Goal: Information Seeking & Learning: Learn about a topic

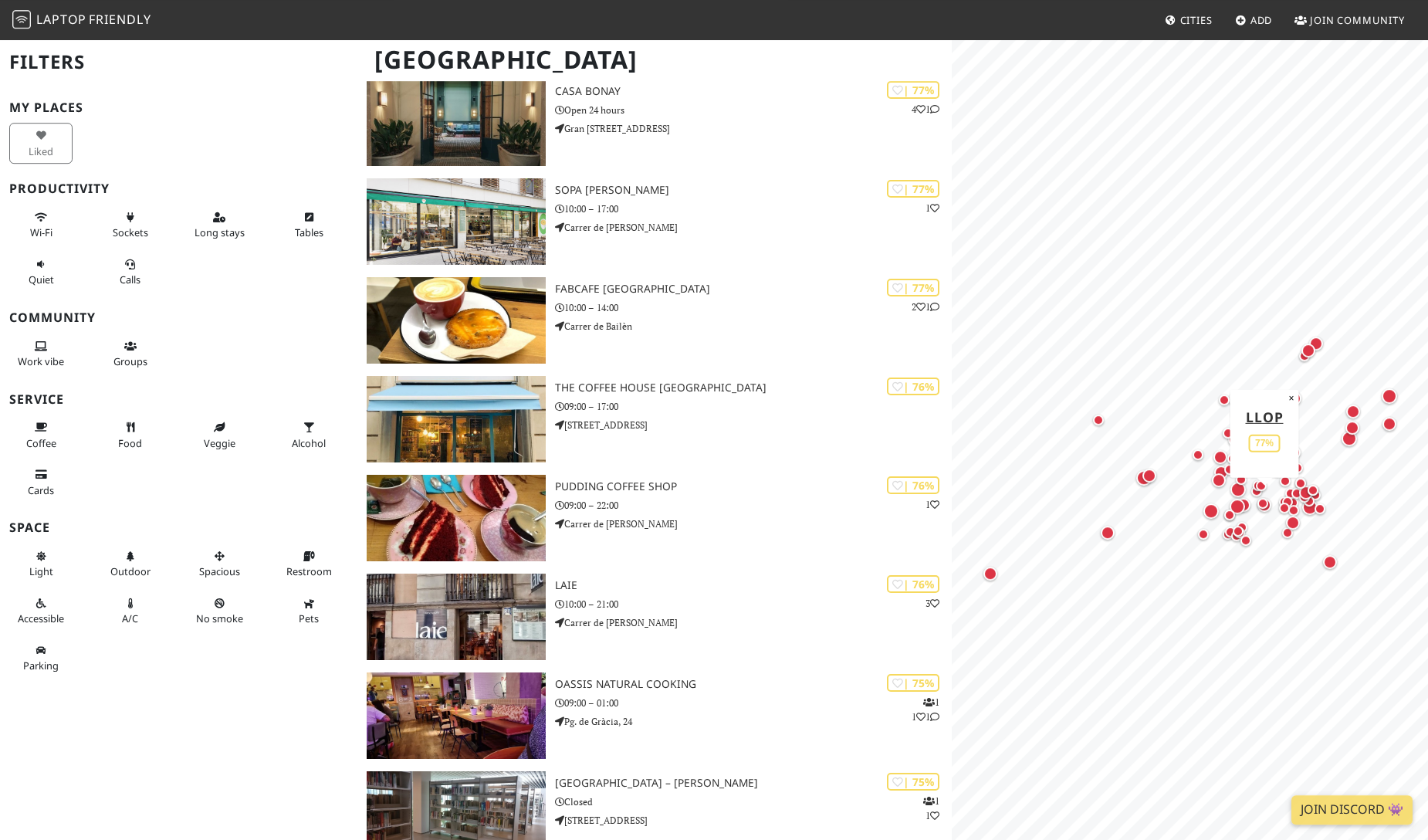
scroll to position [1631, 0]
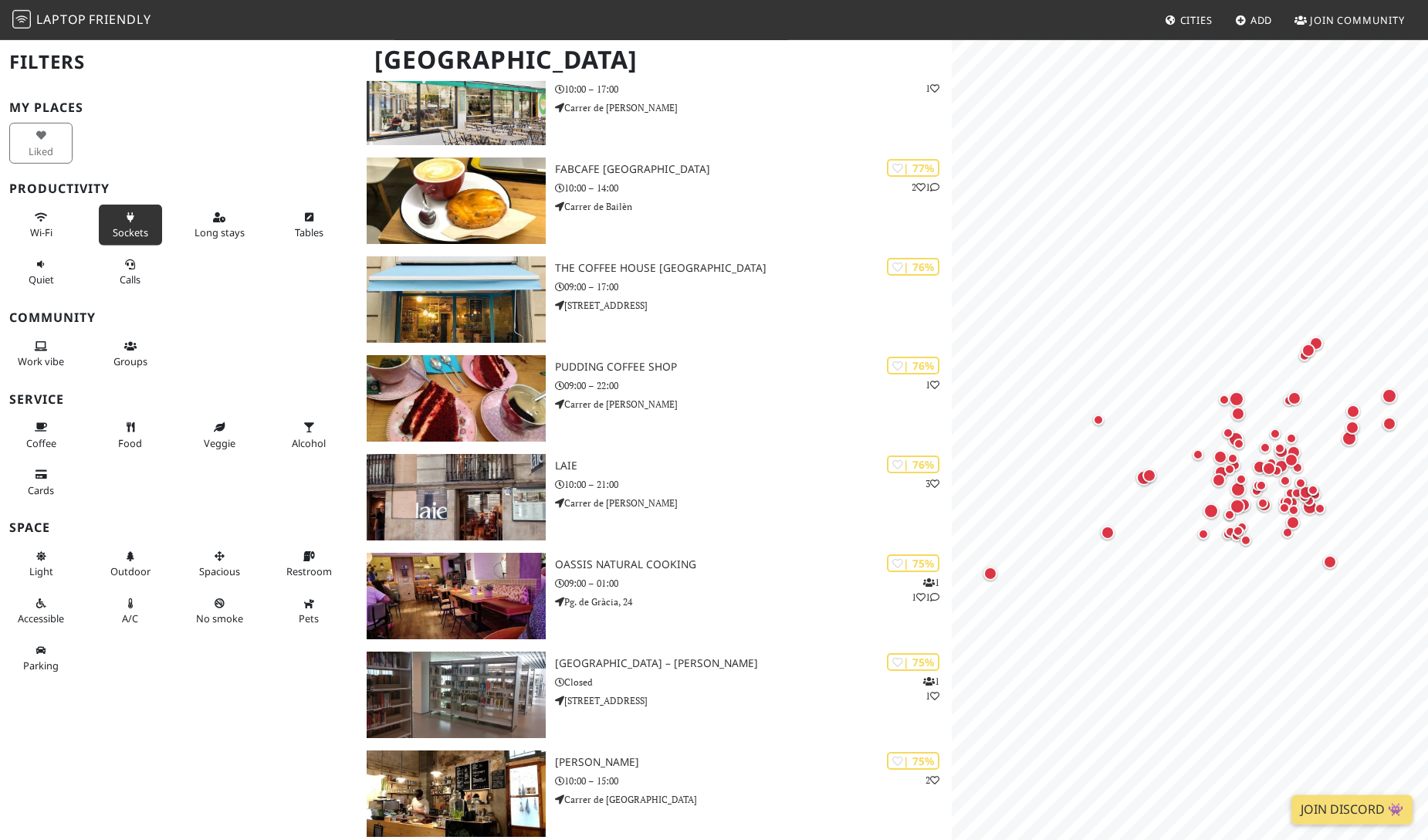
click at [132, 207] on button "Sockets" at bounding box center [130, 225] width 64 height 41
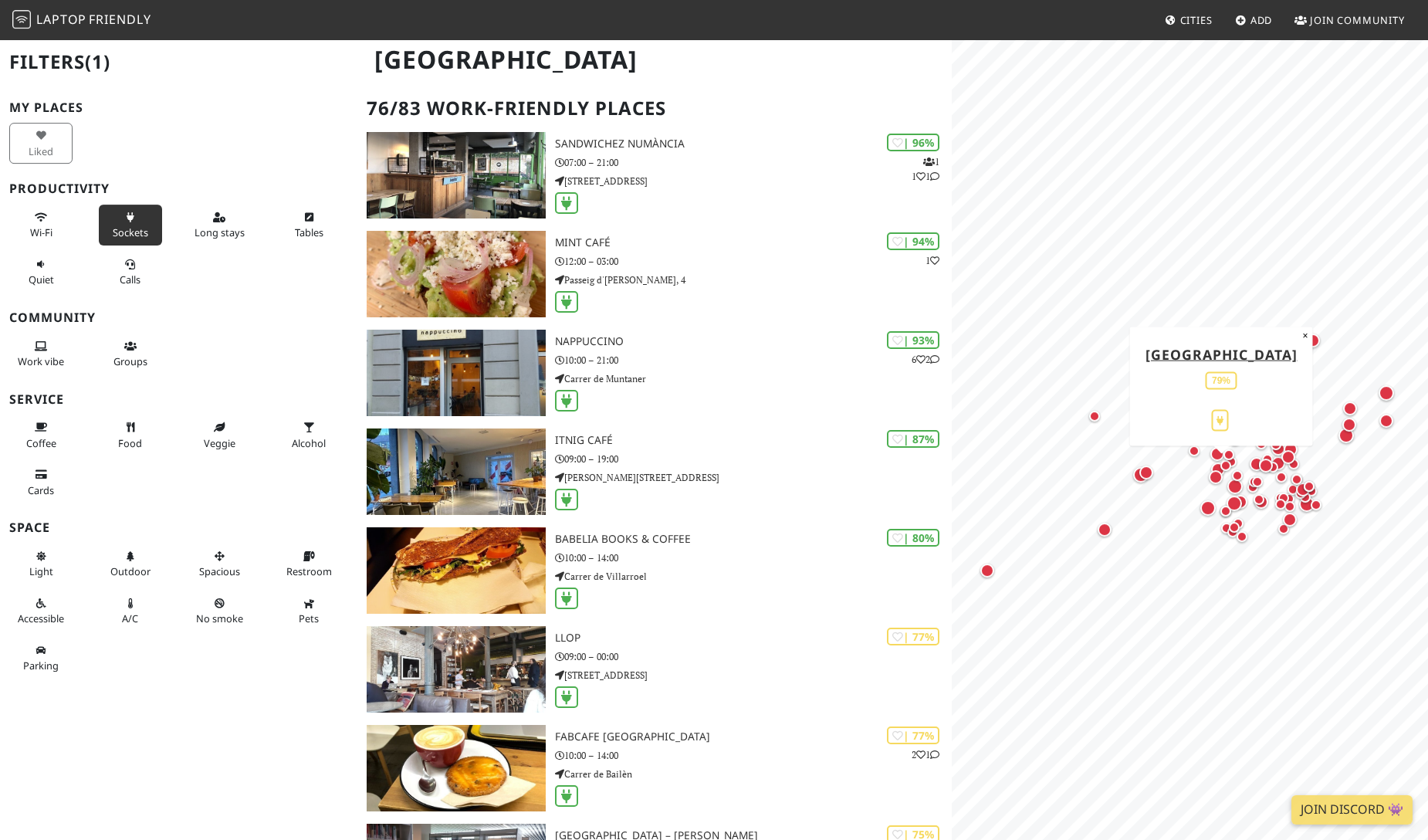
scroll to position [0, 0]
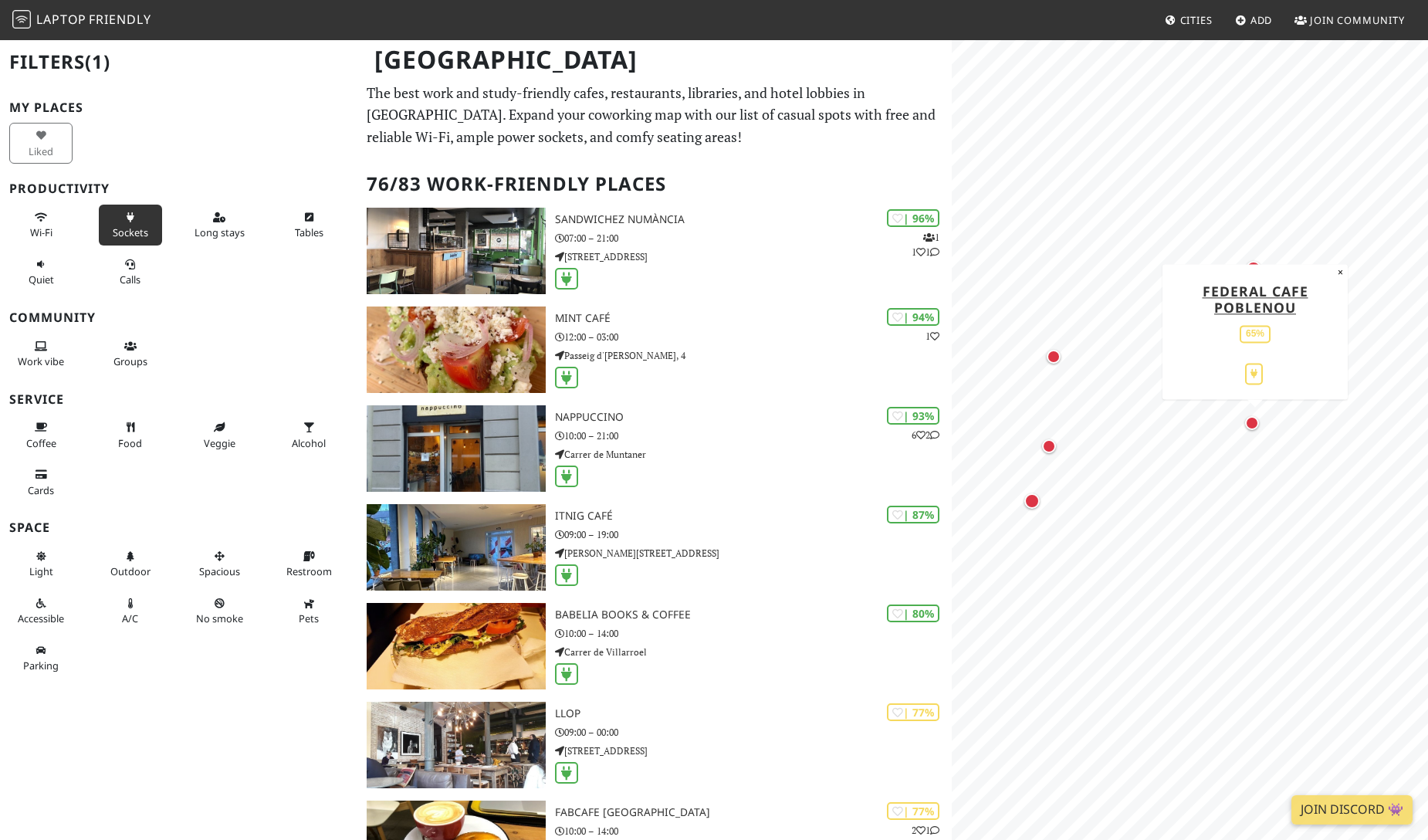
click at [1247, 425] on div "Map marker" at bounding box center [1252, 423] width 14 height 14
click at [1255, 272] on div "Map marker" at bounding box center [1254, 268] width 15 height 15
click at [1059, 357] on div "Map marker" at bounding box center [1053, 356] width 14 height 14
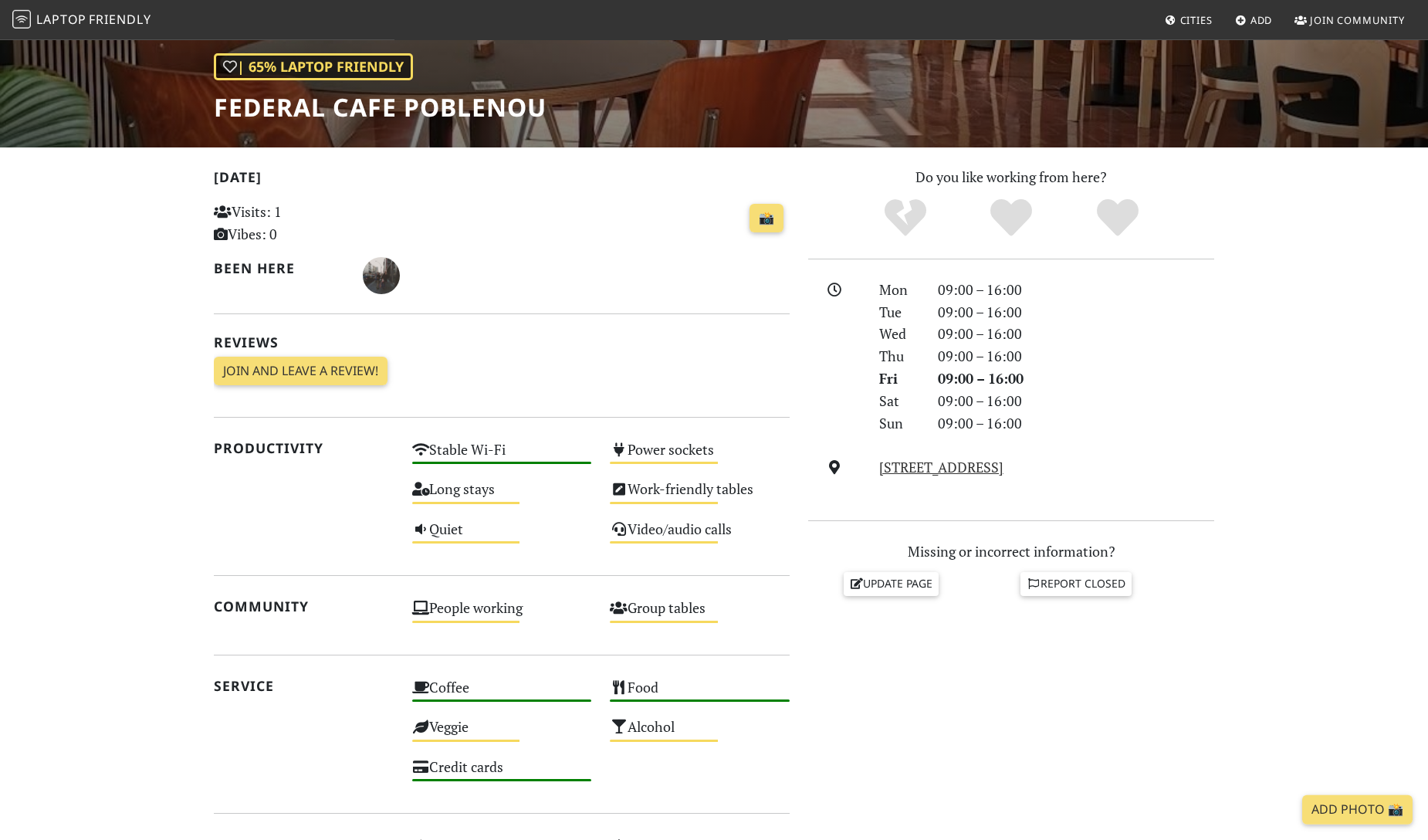
scroll to position [215, 0]
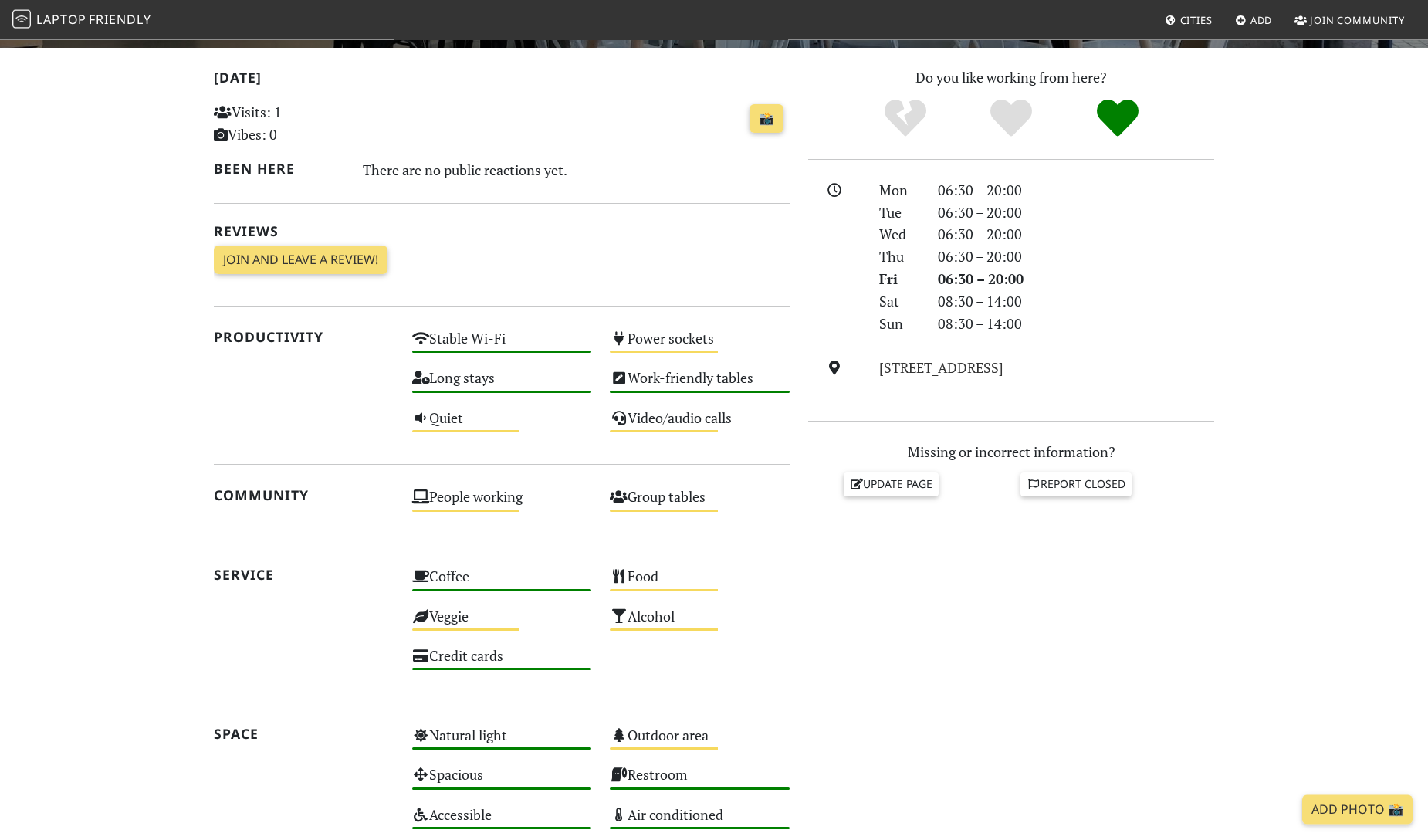
scroll to position [199, 0]
